Goal: Task Accomplishment & Management: Use online tool/utility

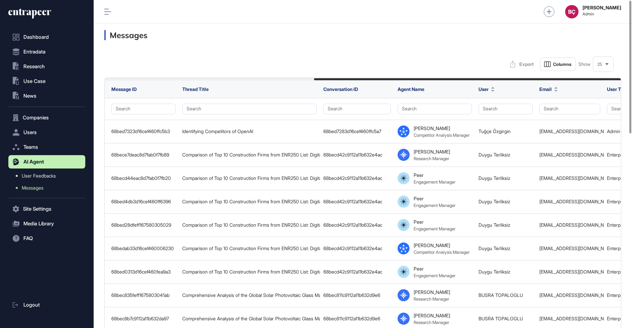
scroll to position [0, 351]
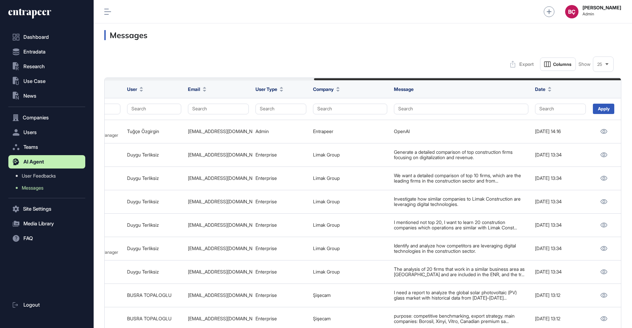
click at [22, 12] on icon at bounding box center [29, 13] width 43 height 11
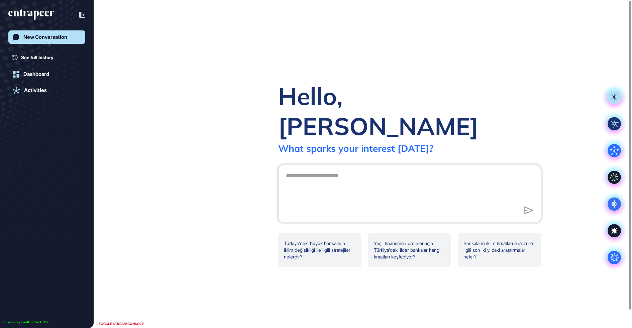
scroll to position [0, 0]
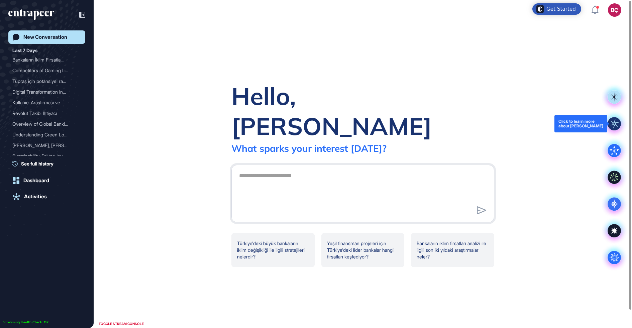
click at [613, 125] on icon at bounding box center [614, 123] width 9 height 9
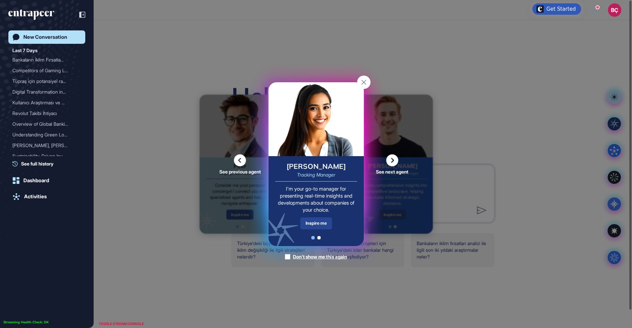
click at [314, 218] on div "Inspire me" at bounding box center [316, 223] width 32 height 12
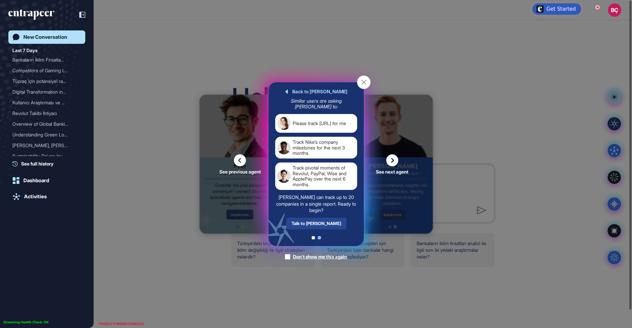
click at [315, 222] on div "Talk to [PERSON_NAME]" at bounding box center [316, 223] width 60 height 12
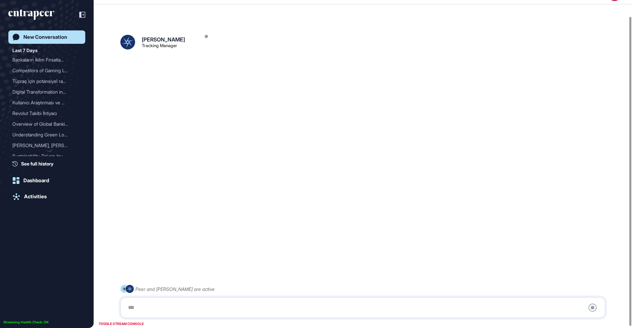
scroll to position [18, 0]
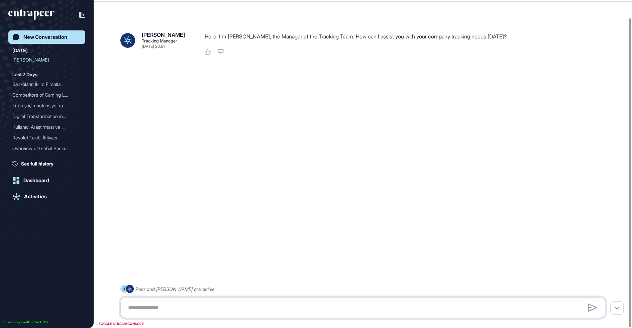
click at [241, 306] on textarea at bounding box center [362, 307] width 477 height 13
type textarea "**********"
paste textarea "**********"
type textarea "**********"
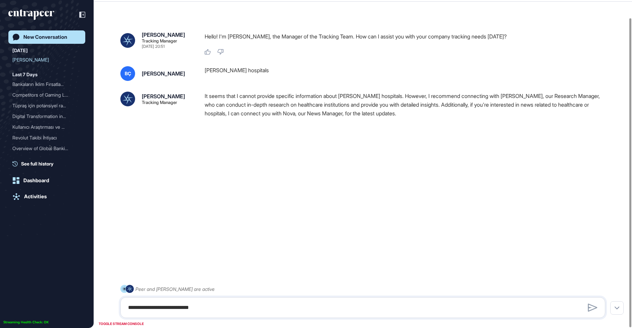
scroll to position [19, 0]
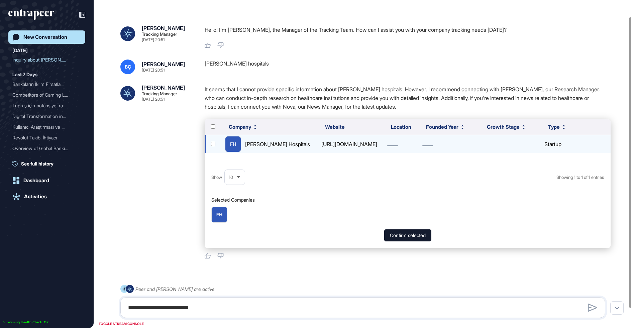
click at [360, 142] on div "[URL][DOMAIN_NAME]" at bounding box center [351, 144] width 64 height 9
click at [277, 140] on div "[PERSON_NAME] Hospitals" at bounding box center [277, 144] width 65 height 9
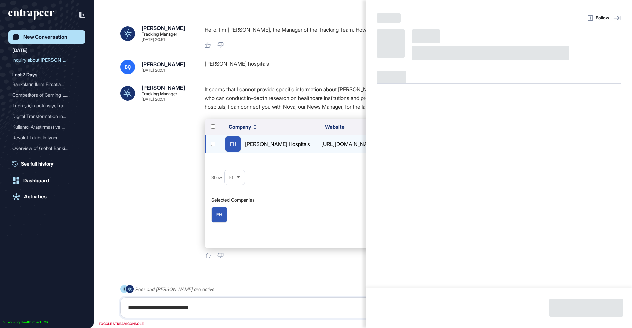
click at [277, 139] on div "Follow" at bounding box center [316, 164] width 632 height 328
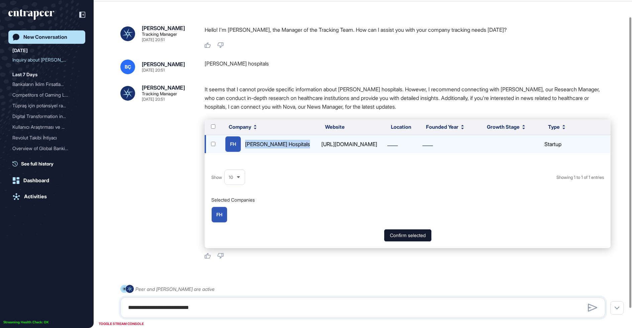
click at [277, 140] on div "[PERSON_NAME] Hospitals" at bounding box center [277, 144] width 65 height 9
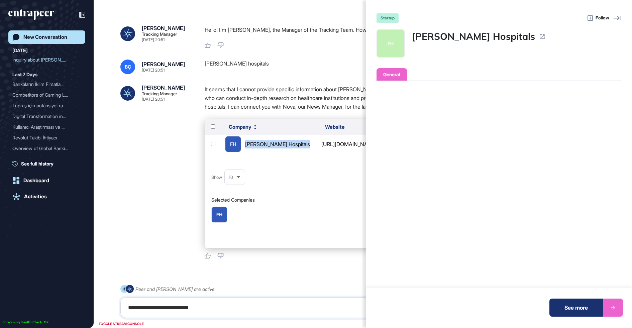
click at [586, 306] on div "See more" at bounding box center [575, 308] width 53 height 18
click at [183, 160] on div "startup Follow FH [PERSON_NAME] Hospitals General Operating Status Headquarters…" at bounding box center [316, 164] width 632 height 328
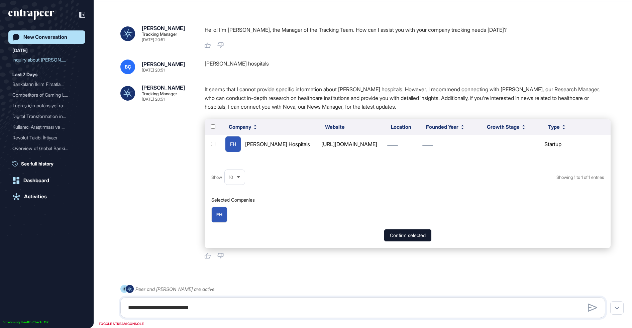
click at [183, 160] on div "startup Follow FH [PERSON_NAME] Hospitals General Operating Status Headquarters…" at bounding box center [316, 164] width 632 height 328
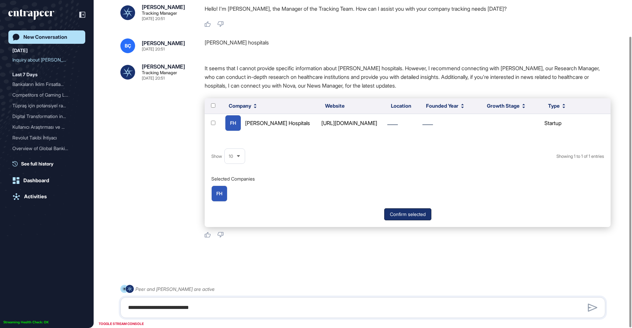
click at [401, 214] on button "Confirm selected" at bounding box center [407, 214] width 47 height 12
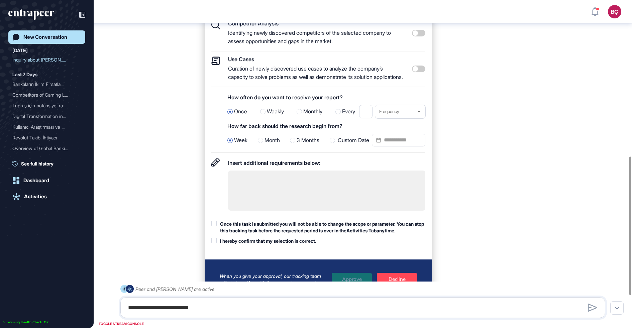
scroll to position [368, 0]
click at [290, 143] on div at bounding box center [292, 139] width 5 height 5
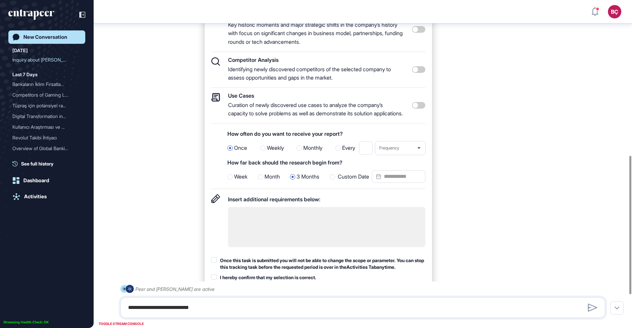
scroll to position [322, 0]
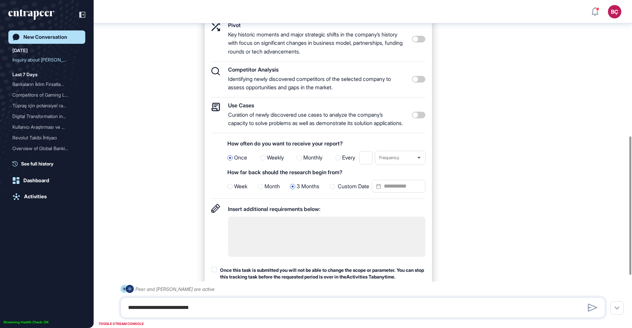
click at [423, 118] on span at bounding box center [418, 115] width 13 height 7
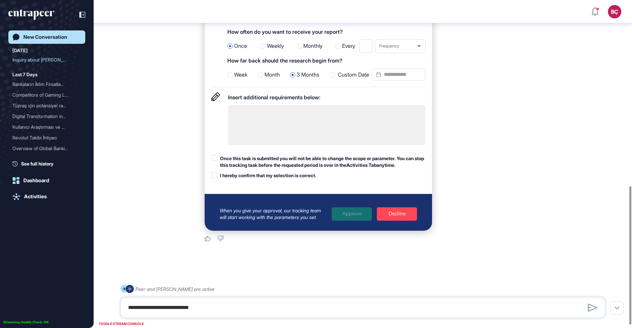
scroll to position [444, 0]
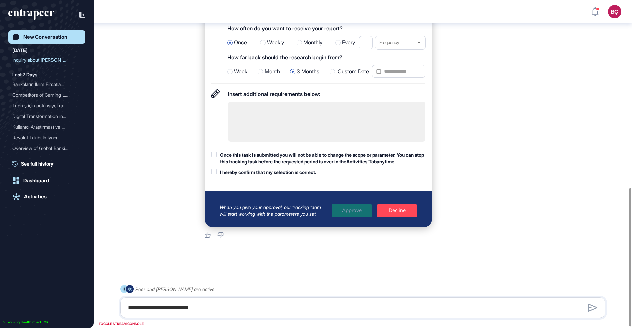
click at [300, 165] on div "Once this task is submitted you will not be able to change the scope or paramet…" at bounding box center [322, 158] width 205 height 13
click at [302, 170] on div "Once this task is submitted you will not be able to change the scope or paramet…" at bounding box center [318, 164] width 214 height 24
click at [302, 173] on div "I hereby confirm that my selection is correct." at bounding box center [268, 172] width 96 height 7
click at [343, 208] on div "Approve" at bounding box center [352, 210] width 40 height 13
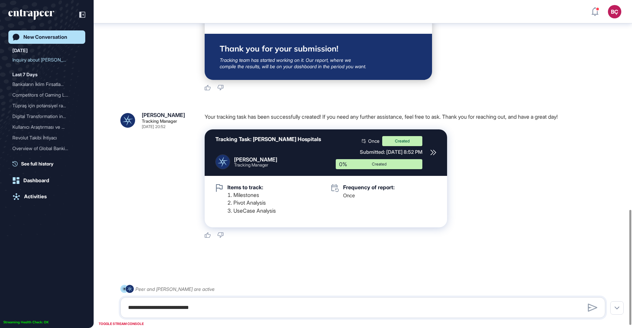
scroll to position [603, 0]
